Goal: Navigation & Orientation: Find specific page/section

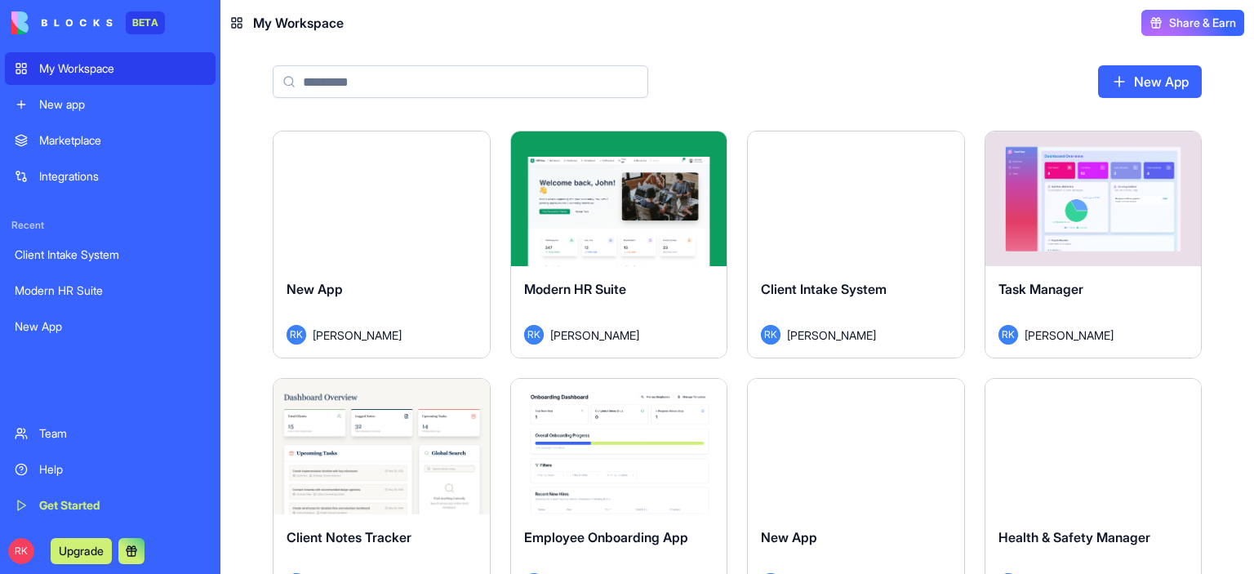
click at [77, 134] on div "Marketplace" at bounding box center [122, 140] width 167 height 16
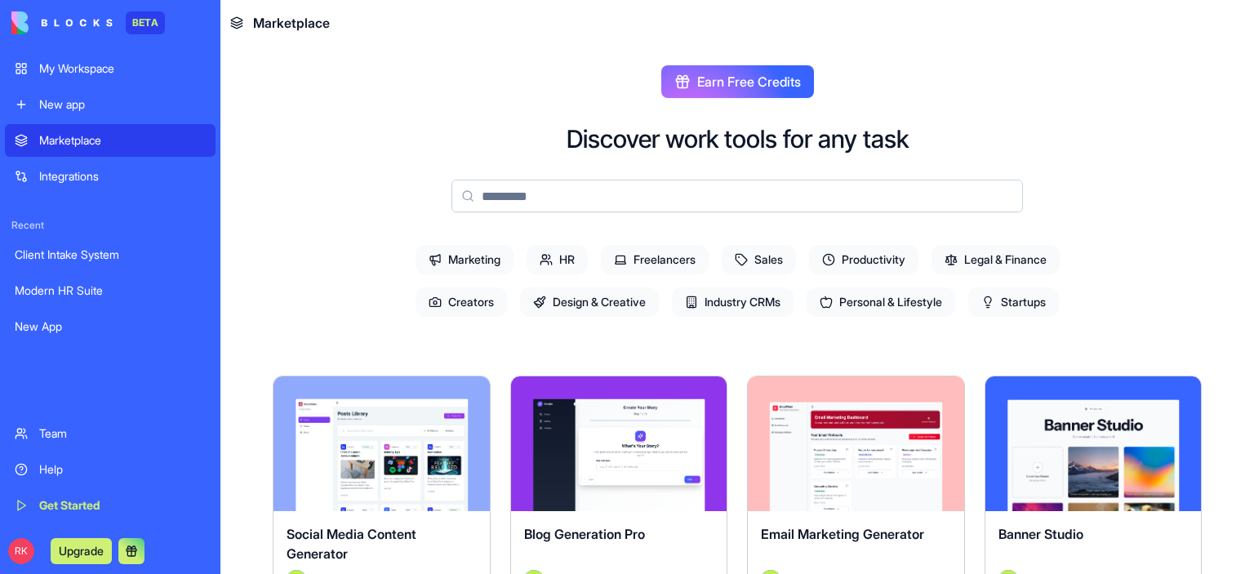
click at [520, 205] on input at bounding box center [736, 196] width 571 height 33
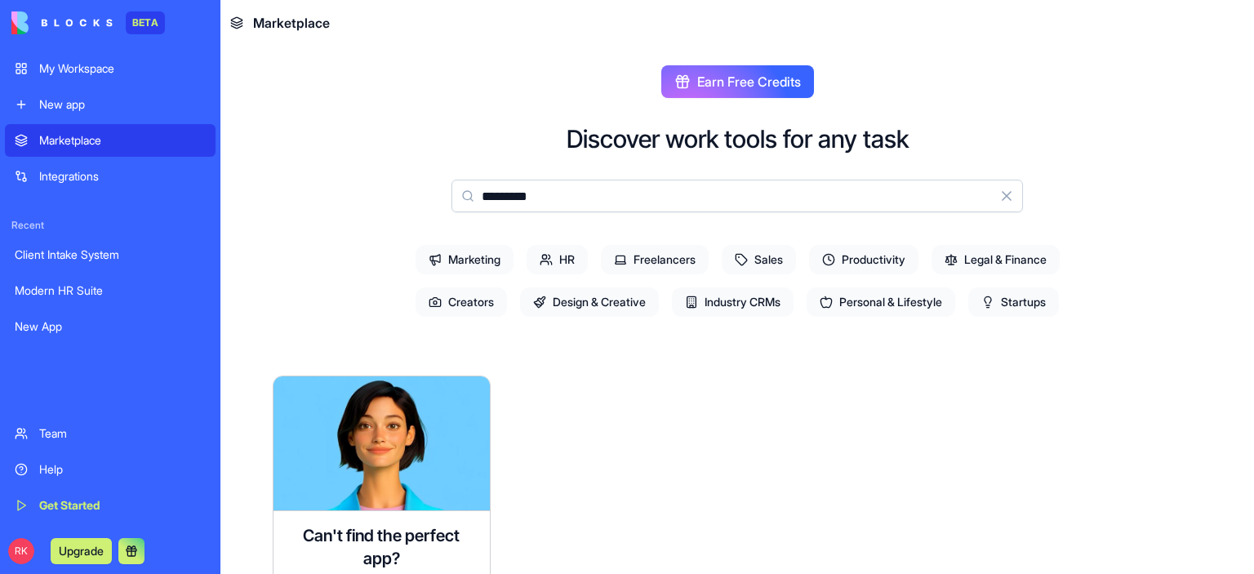
type input "*********"
click at [779, 191] on input "*********" at bounding box center [736, 196] width 571 height 33
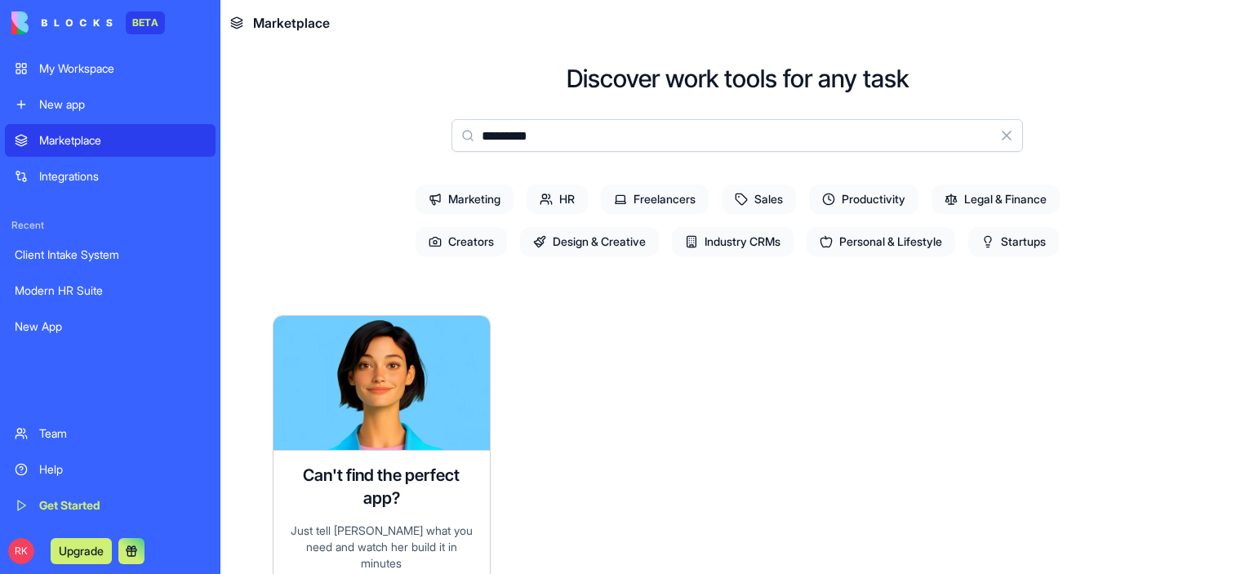
scroll to position [82, 0]
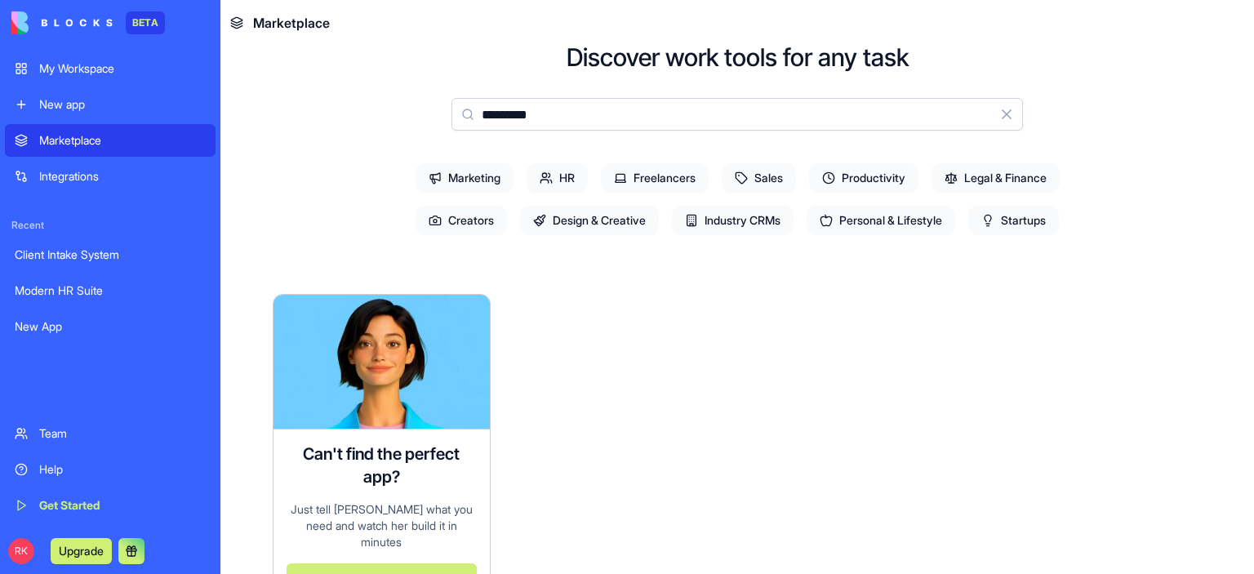
click at [896, 123] on input "*********" at bounding box center [736, 114] width 571 height 33
click at [450, 174] on span "Marketing" at bounding box center [465, 177] width 98 height 29
click at [455, 178] on span "Marketing" at bounding box center [465, 177] width 98 height 29
click at [429, 172] on icon at bounding box center [435, 177] width 13 height 13
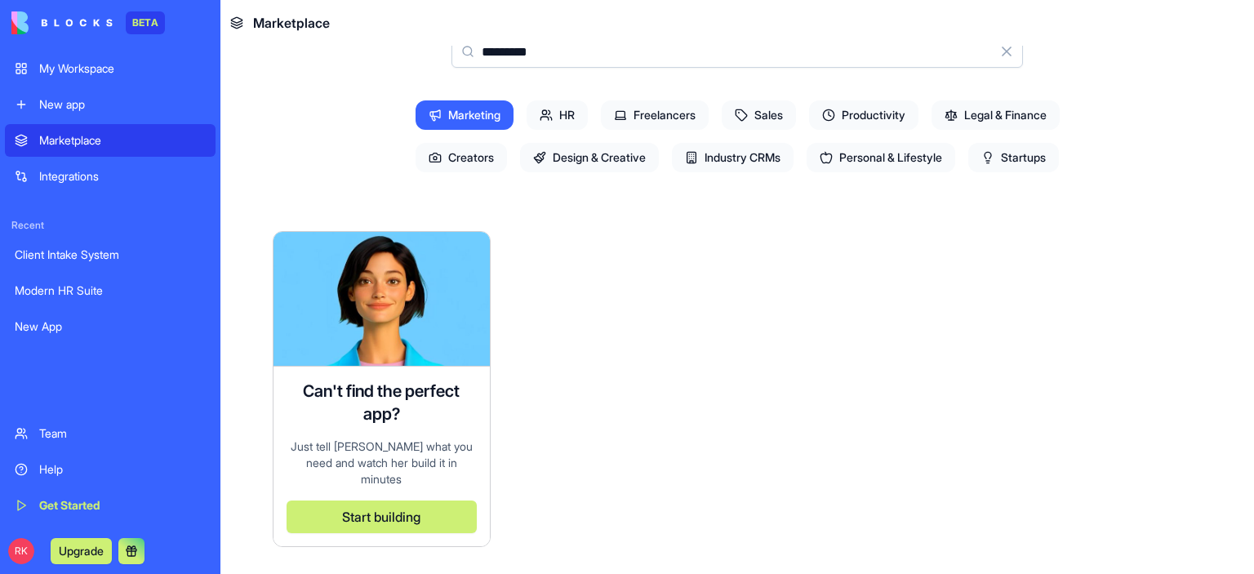
scroll to position [63, 0]
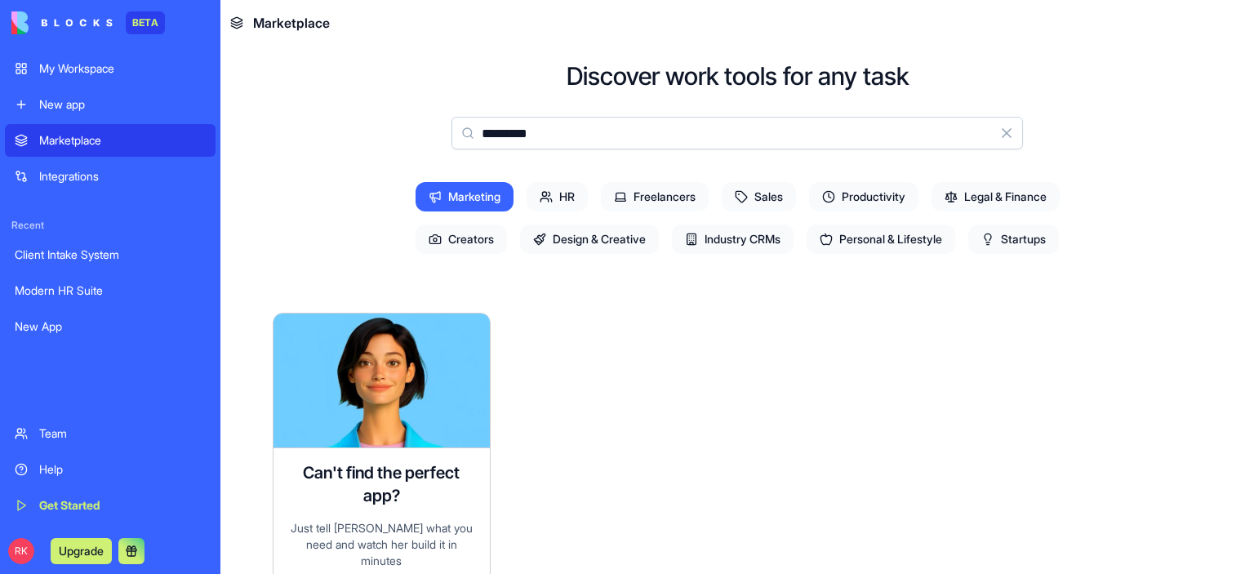
click at [998, 193] on span "Legal & Finance" at bounding box center [995, 196] width 128 height 29
click at [48, 329] on div "New App" at bounding box center [110, 326] width 191 height 16
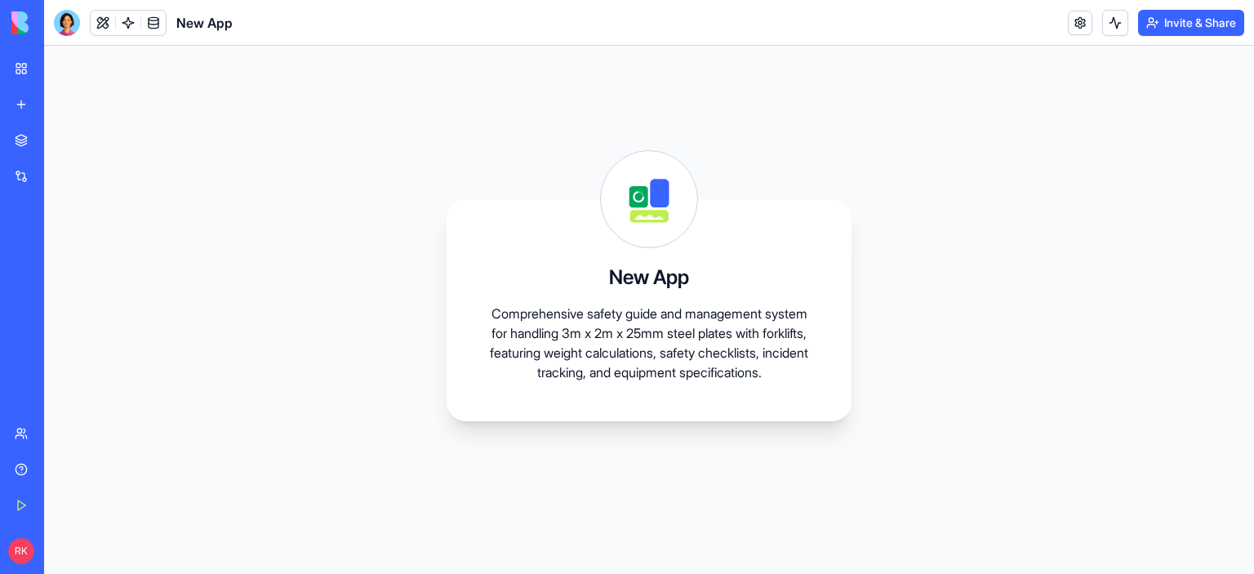
click at [60, 73] on div "My Workspace" at bounding box center [49, 68] width 21 height 16
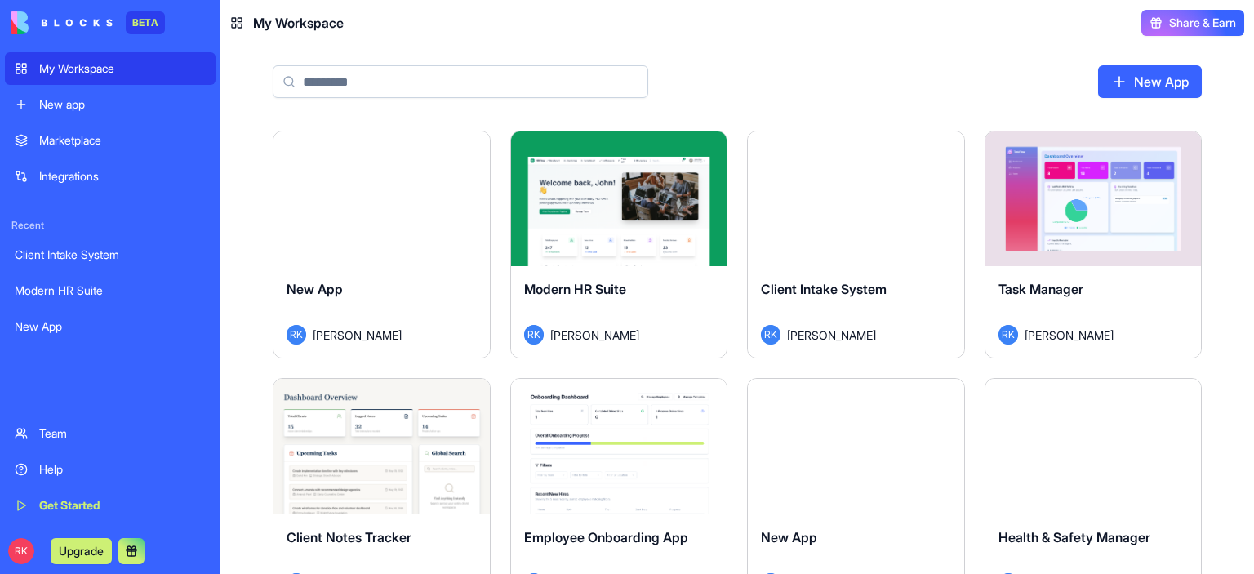
click at [67, 145] on div "Marketplace" at bounding box center [122, 140] width 167 height 16
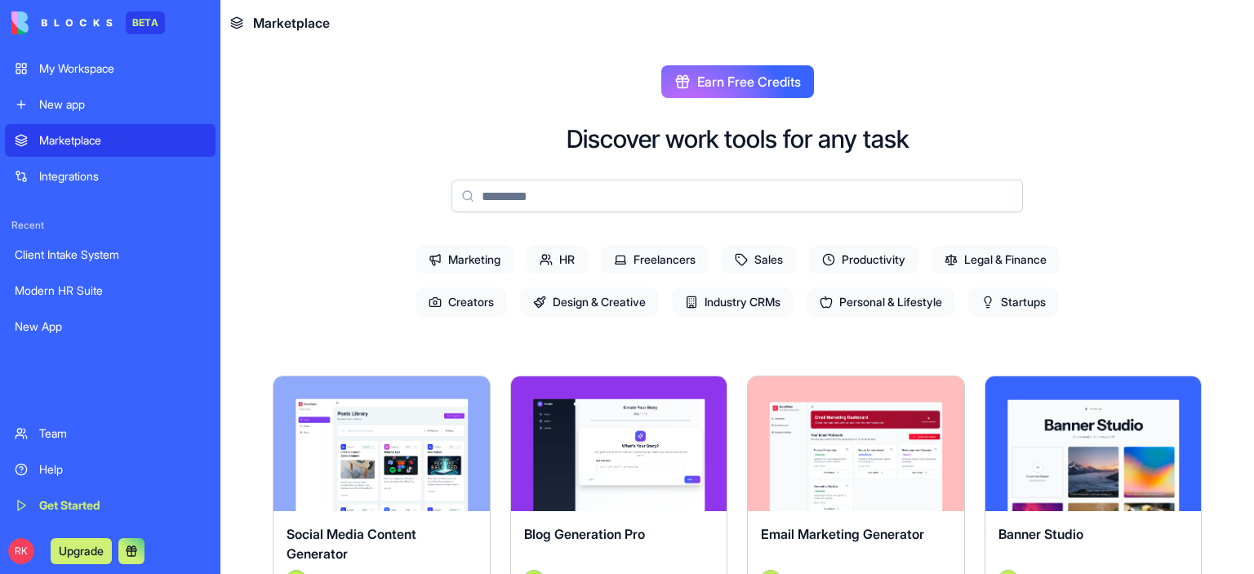
click at [620, 304] on span "Design & Creative" at bounding box center [589, 301] width 139 height 29
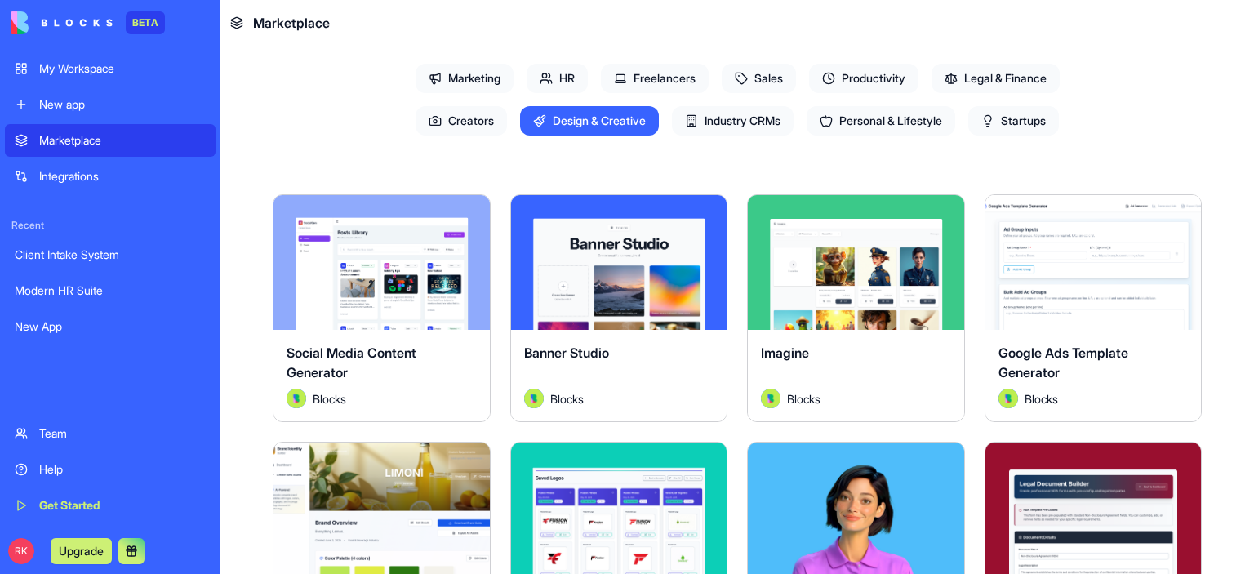
scroll to position [82, 0]
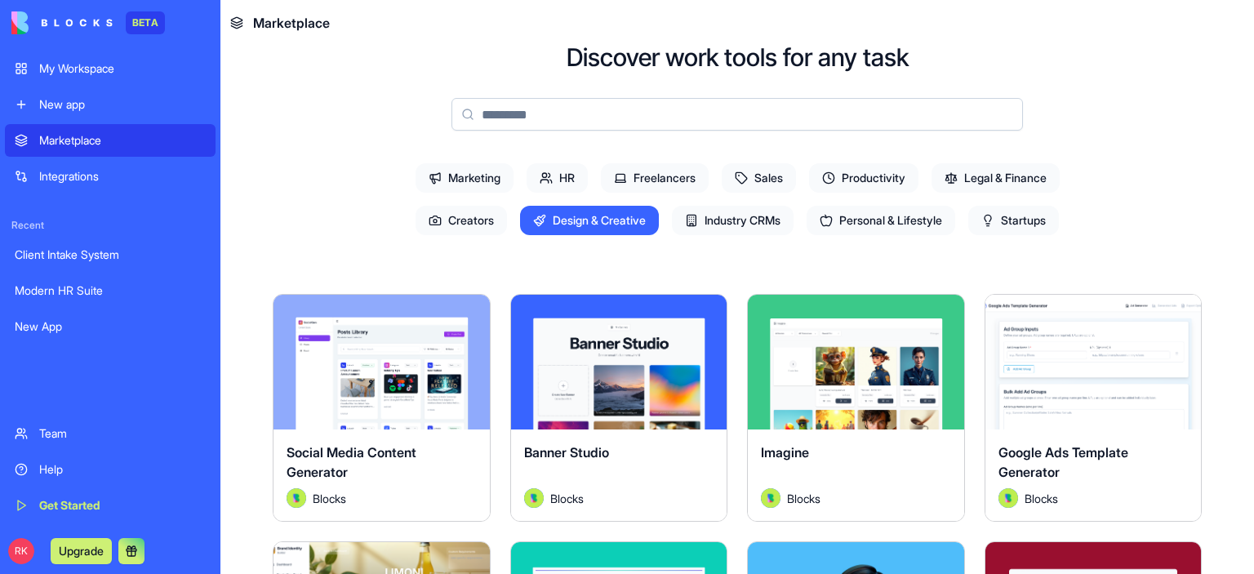
click at [749, 224] on span "Industry CRMs" at bounding box center [733, 220] width 122 height 29
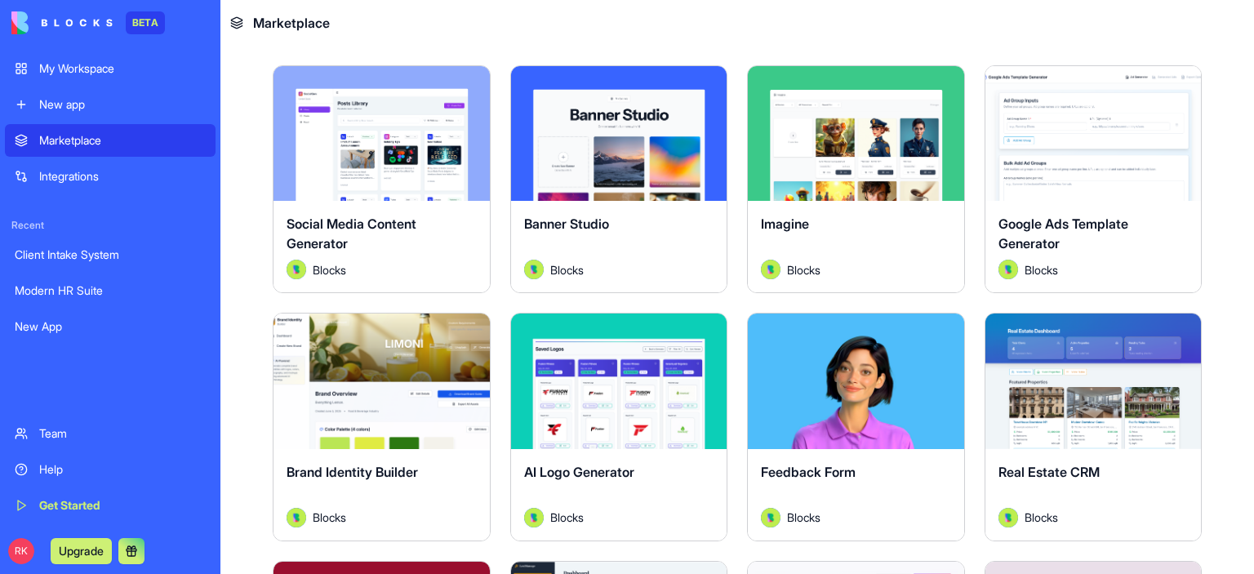
scroll to position [0, 0]
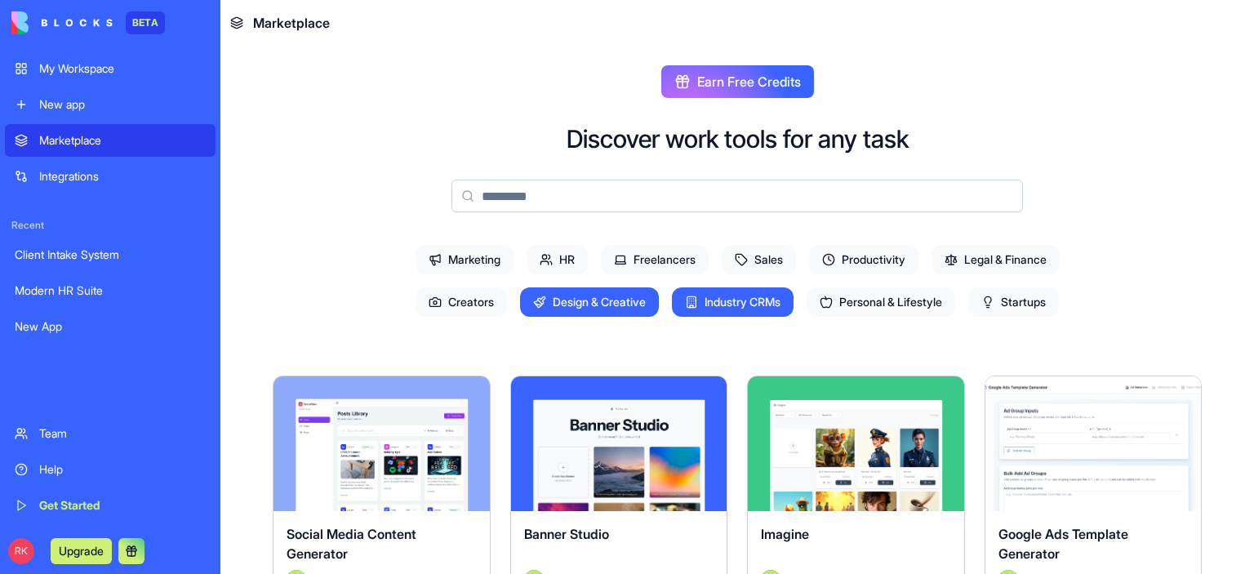
click at [1021, 267] on span "Legal & Finance" at bounding box center [995, 259] width 128 height 29
click at [1024, 256] on span "Legal & Finance" at bounding box center [995, 259] width 128 height 29
click at [868, 258] on span "Productivity" at bounding box center [863, 259] width 109 height 29
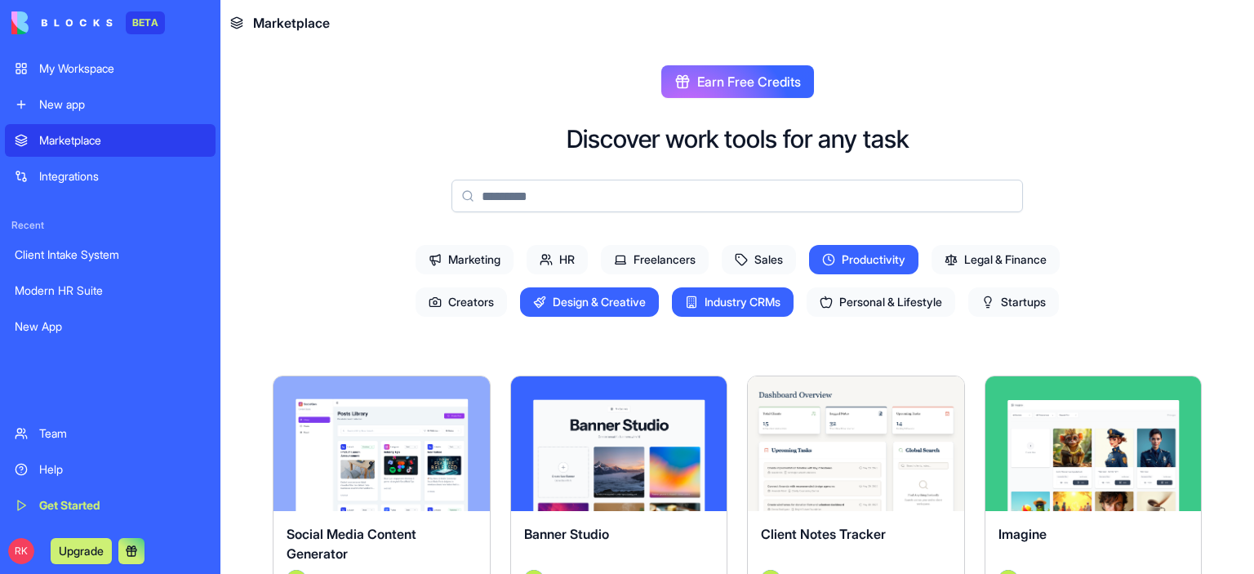
click at [478, 198] on input at bounding box center [736, 196] width 571 height 33
click at [113, 75] on div "My Workspace" at bounding box center [122, 68] width 167 height 16
